Goal: Task Accomplishment & Management: Use online tool/utility

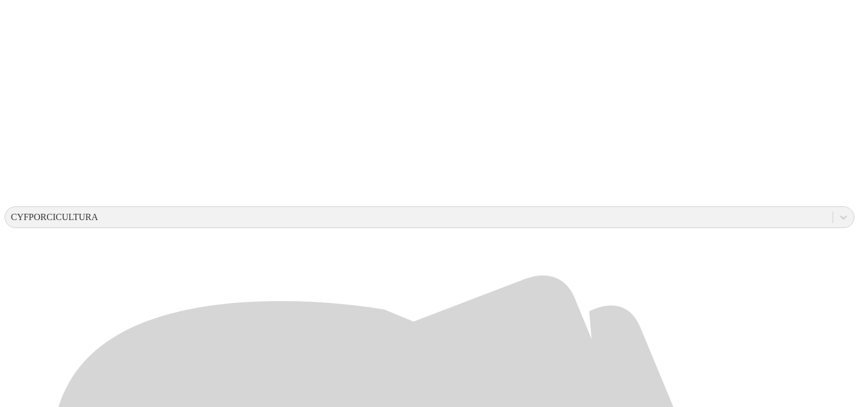
scroll to position [255, 0]
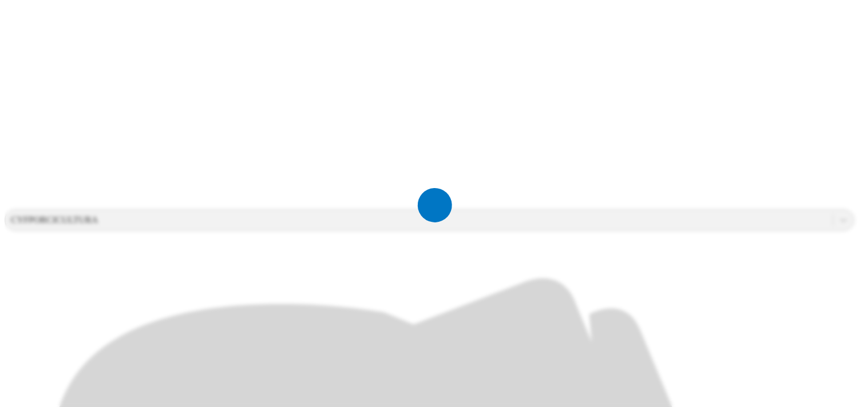
scroll to position [0, 0]
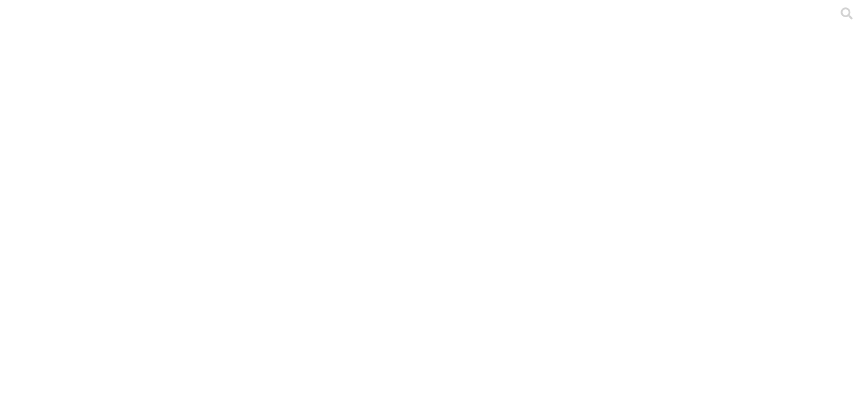
drag, startPoint x: 589, startPoint y: 184, endPoint x: 483, endPoint y: 185, distance: 105.8
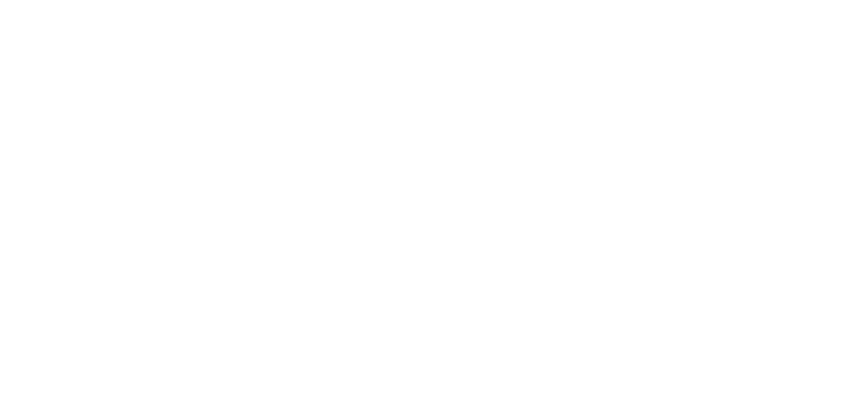
type input "Agosto-2025"
paste input "Agosto-2025"
type input "Agosto-2025"
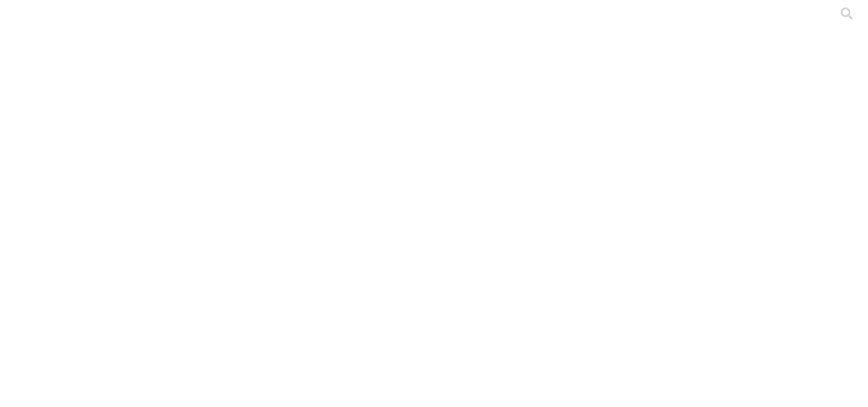
paste input "Agosto-2025"
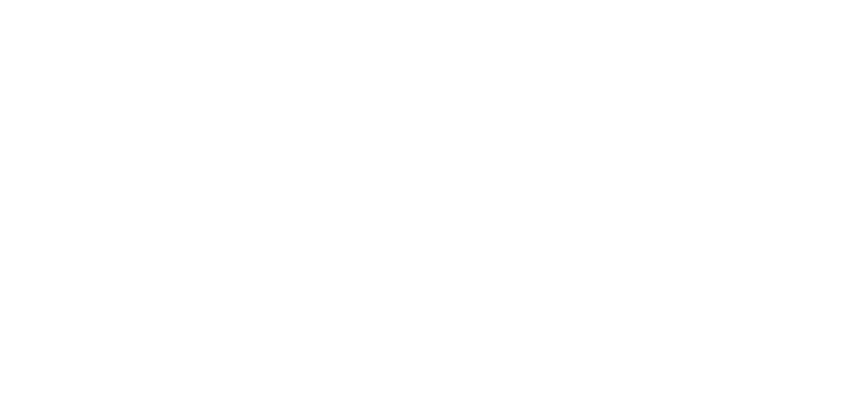
type input "Agosto-2025"
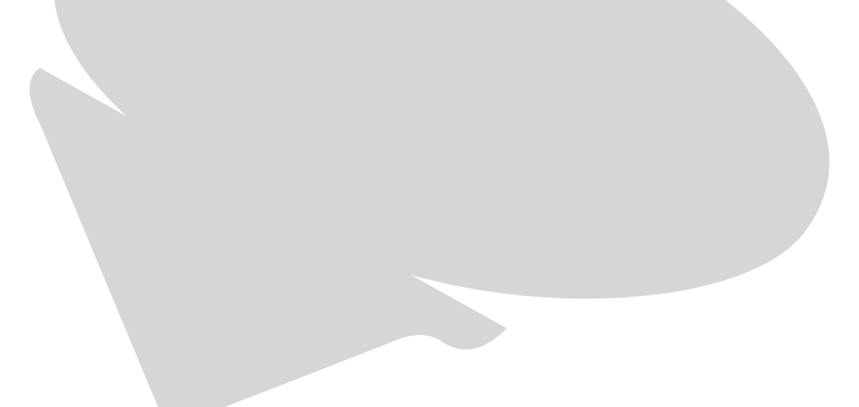
scroll to position [713, 0]
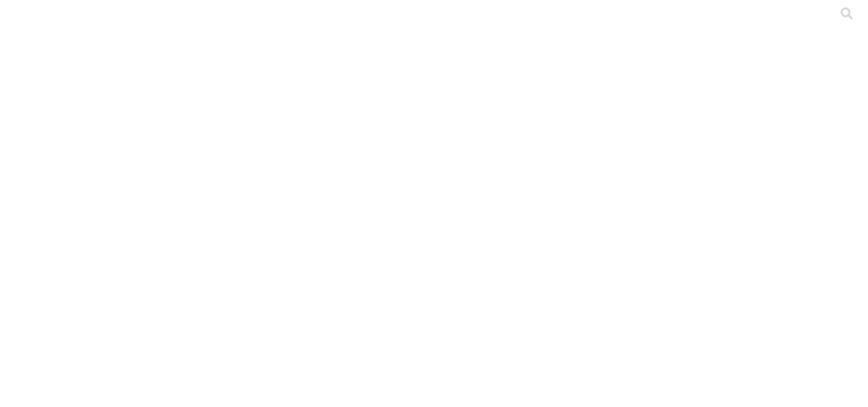
paste input "Agosto-2025"
type input "Agosto-2025"
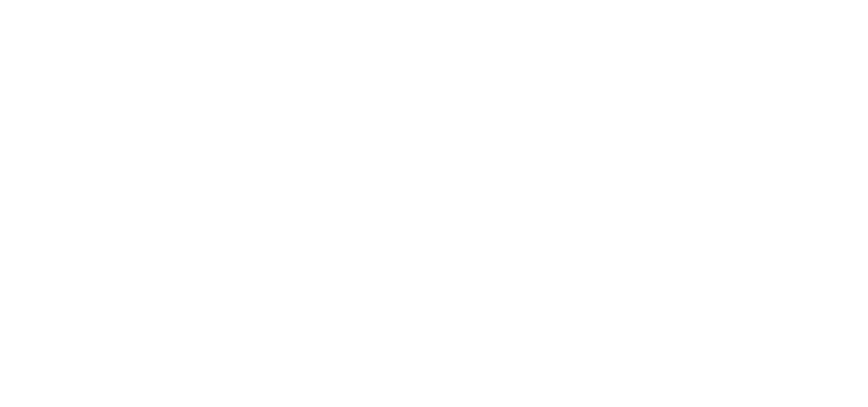
paste input "Agosto-2025"
type input "Agosto-2025"
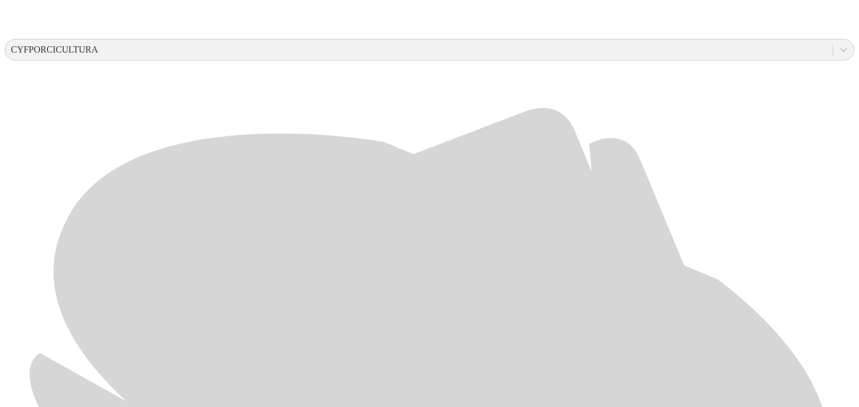
scroll to position [434, 0]
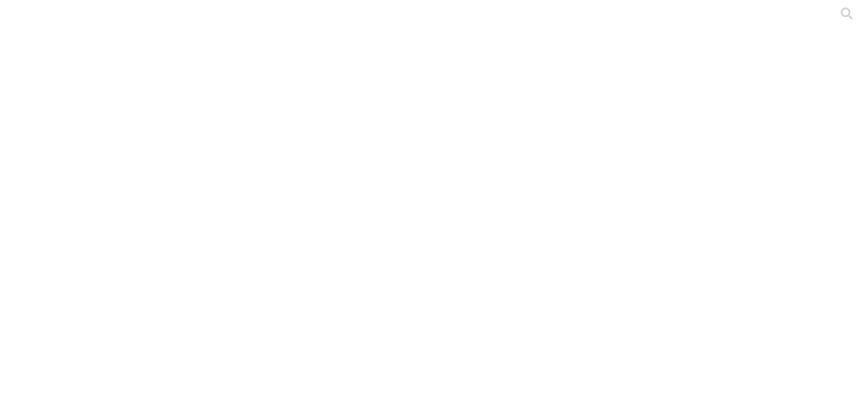
paste input "Agosto-2025"
type input "Agosto-2025"
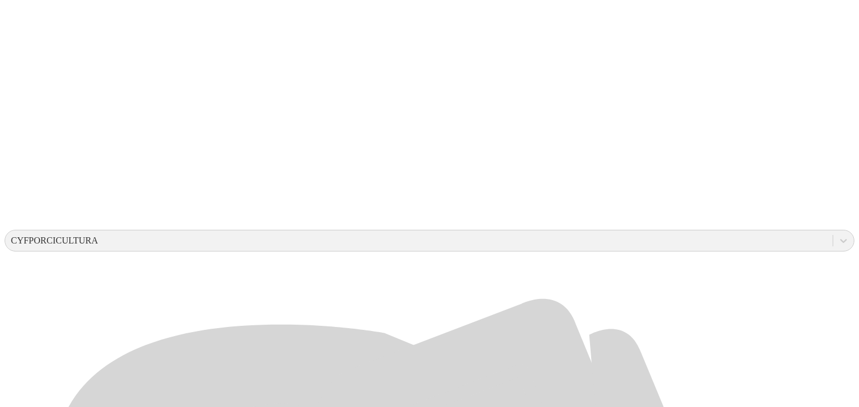
scroll to position [237, 0]
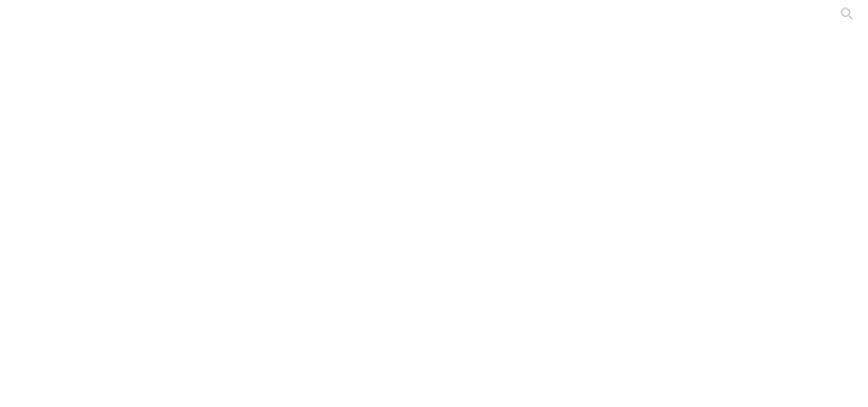
paste input "Agosto-2025"
type input "Agosto-2025"
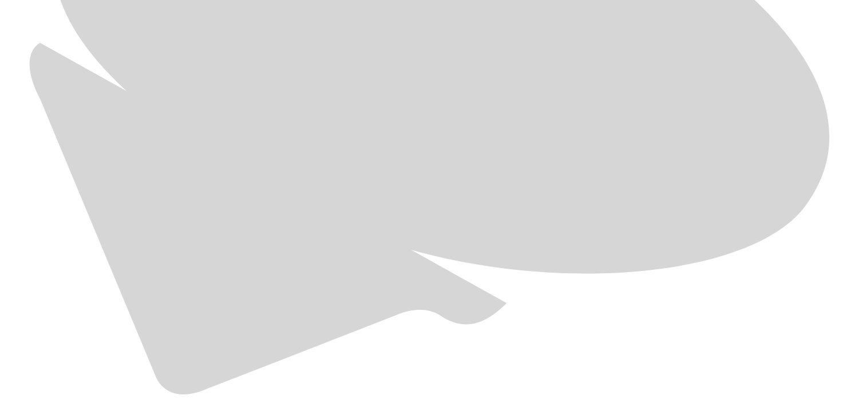
scroll to position [767, 0]
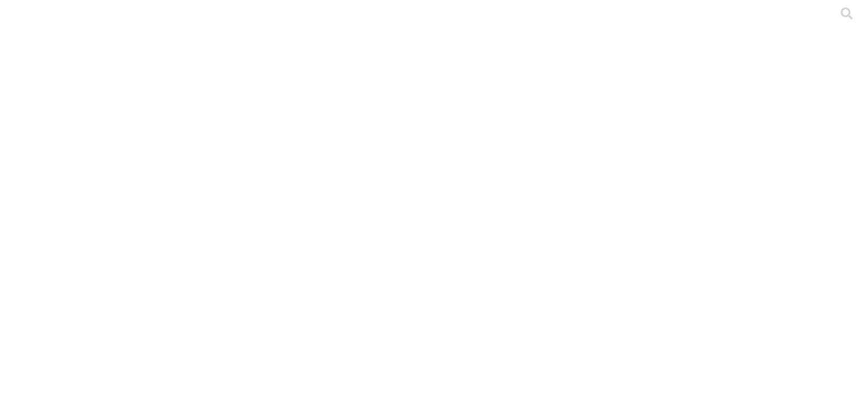
paste input "Agosto-2025"
type input "Agosto-2025"
